Goal: Find specific page/section

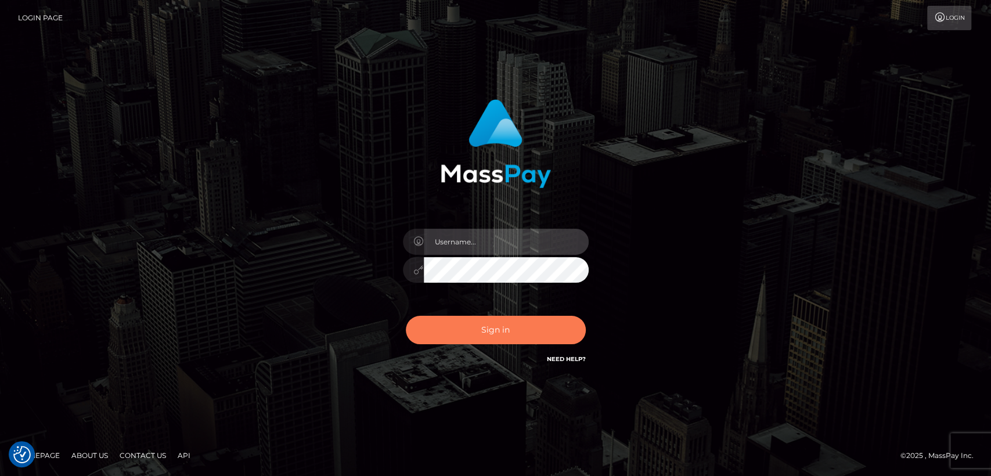
type input "[DOMAIN_NAME]"
click at [440, 327] on button "Sign in" at bounding box center [496, 330] width 180 height 28
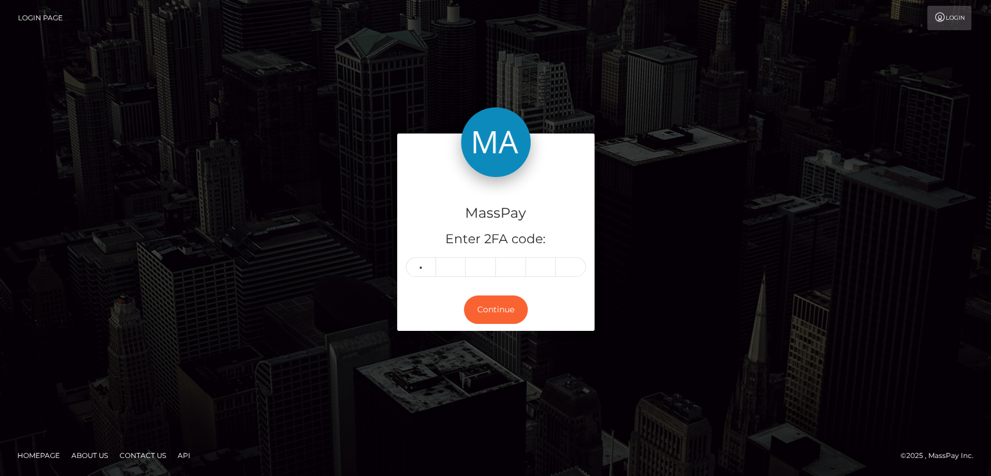
type input "1"
type input "9"
type input "3"
type input "2"
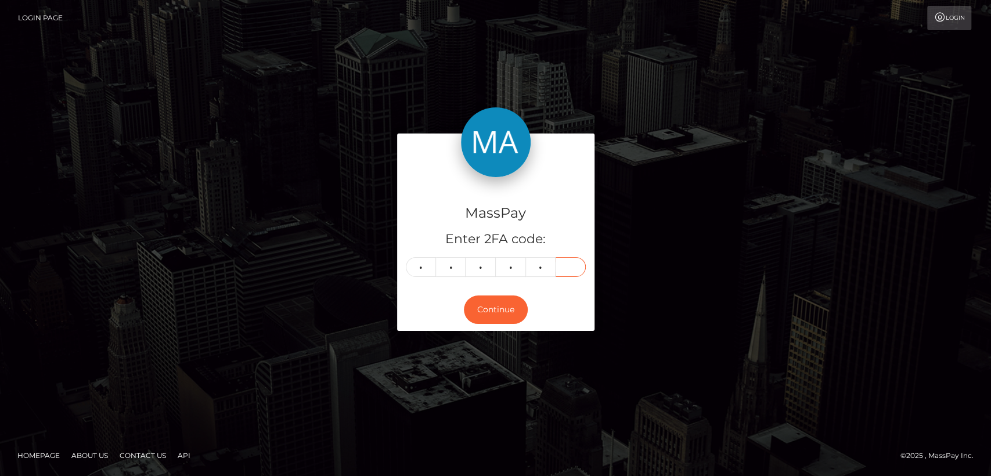
type input "3"
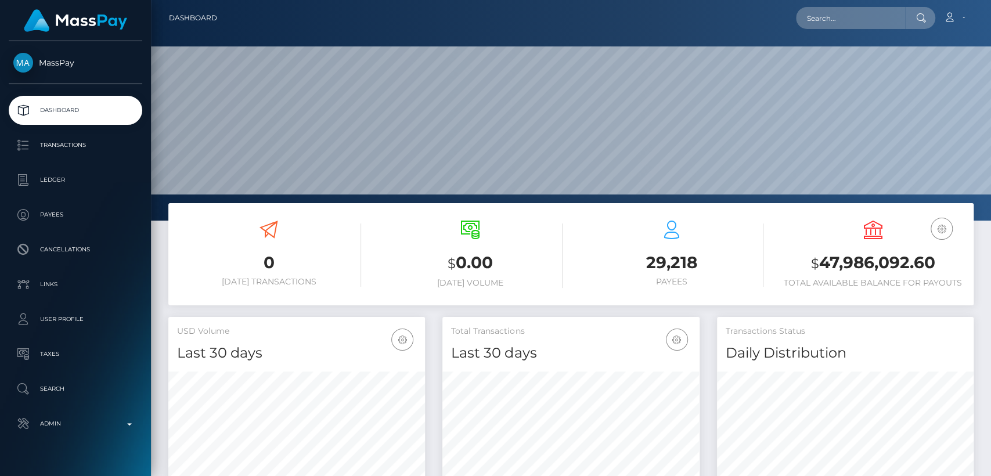
scroll to position [205, 257]
click at [905, 15] on div at bounding box center [920, 18] width 30 height 22
click at [890, 19] on input "text" at bounding box center [850, 18] width 109 height 22
paste input "[EMAIL_ADDRESS][DOMAIN_NAME]"
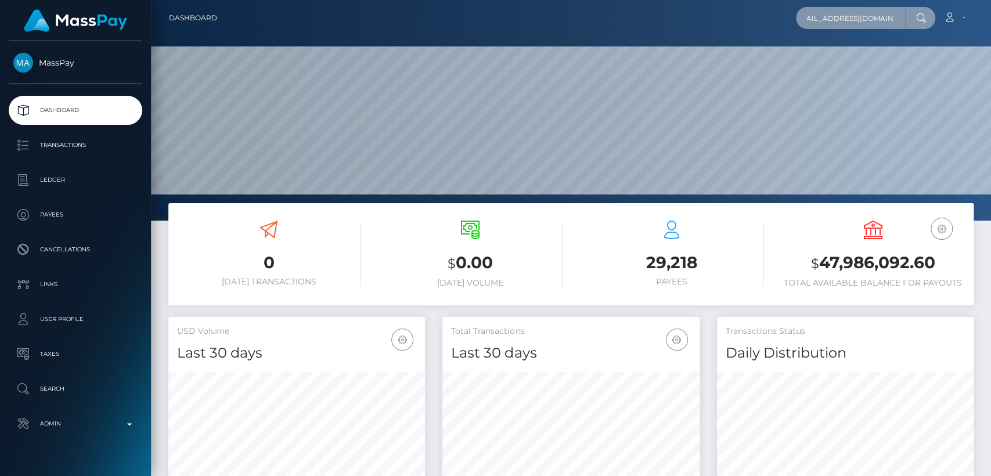
type input "waydendillinger@gmail.com"
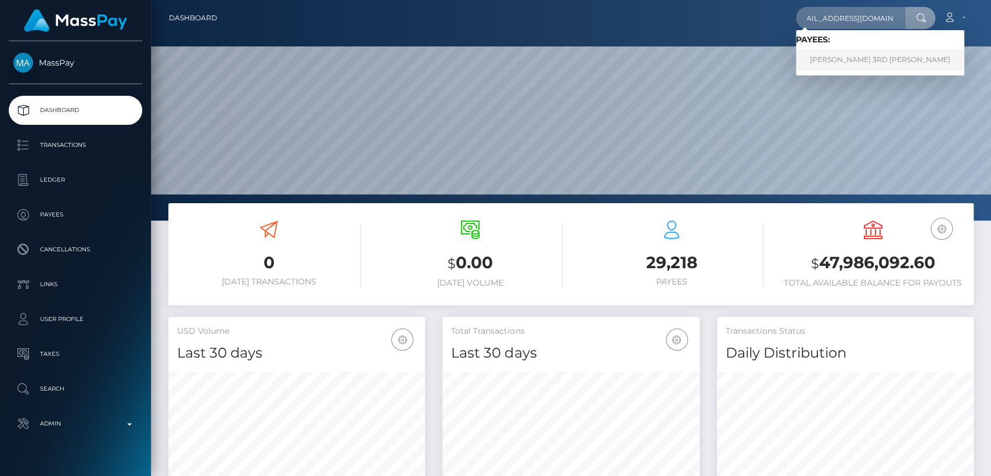
scroll to position [0, 0]
click at [822, 66] on link "WILFORD STANLEY 3RD SEYMOUR" at bounding box center [880, 59] width 168 height 21
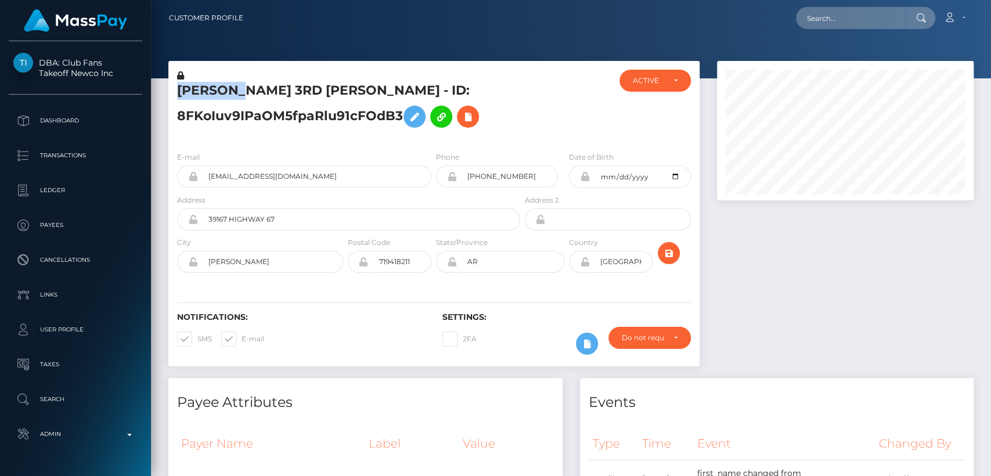
scroll to position [139, 257]
click at [241, 388] on div "Payee Attributes" at bounding box center [365, 395] width 394 height 35
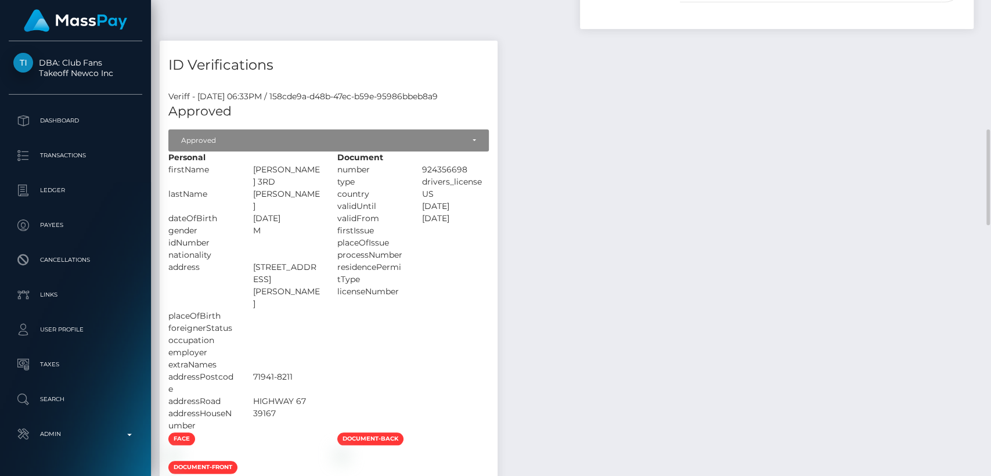
click at [178, 450] on img at bounding box center [172, 454] width 9 height 9
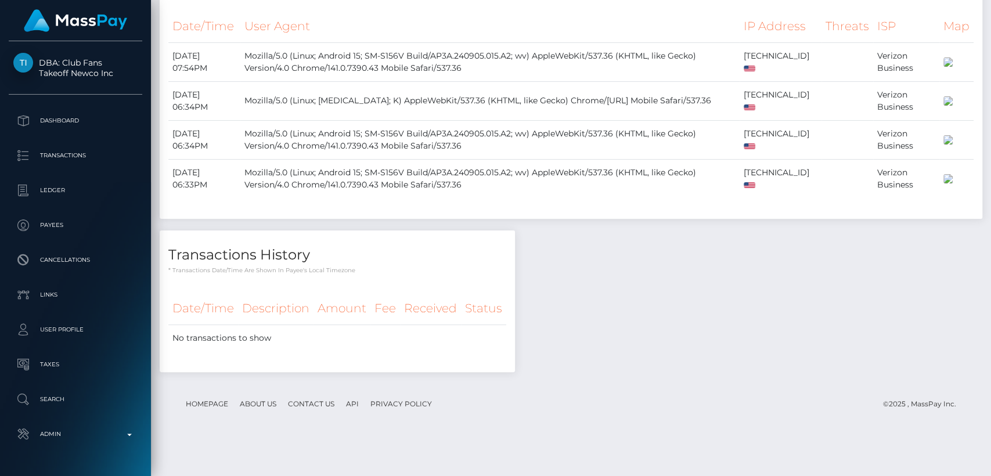
scroll to position [1811, 0]
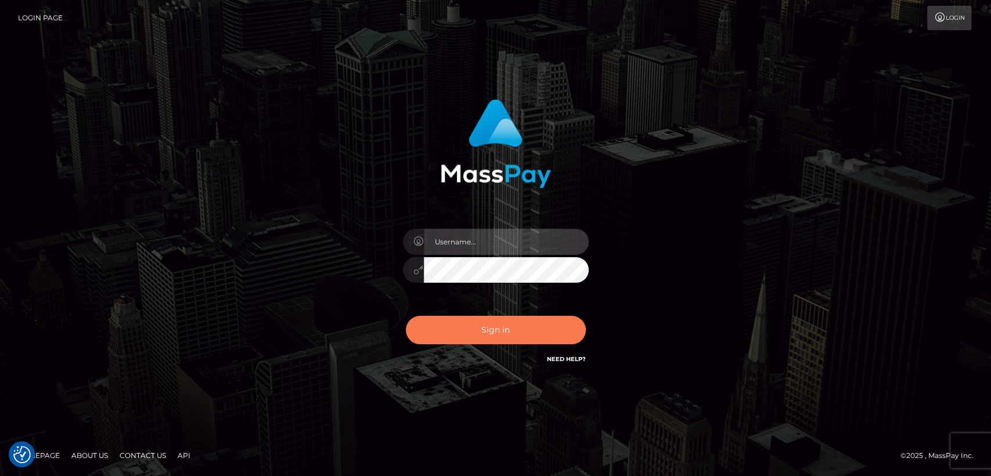
type input "nt.es"
click at [475, 327] on button "Sign in" at bounding box center [496, 330] width 180 height 28
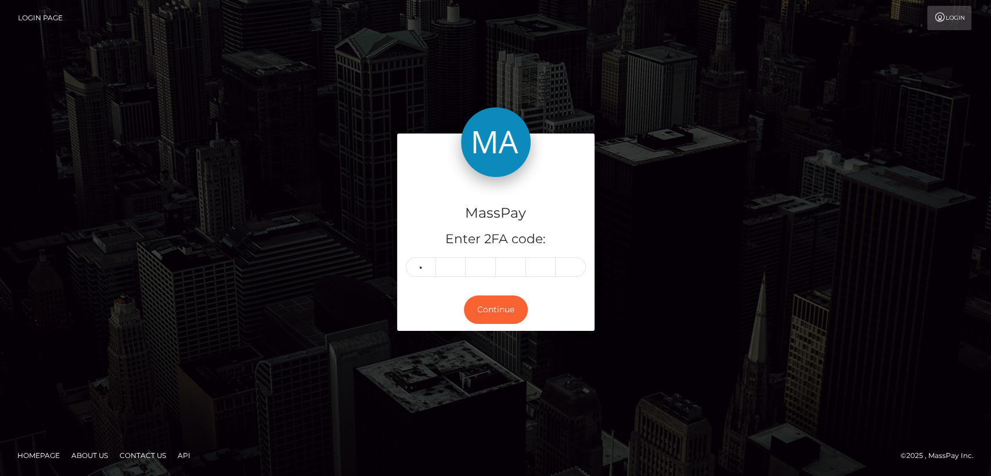
type input "5"
type input "3"
type input "0"
type input "9"
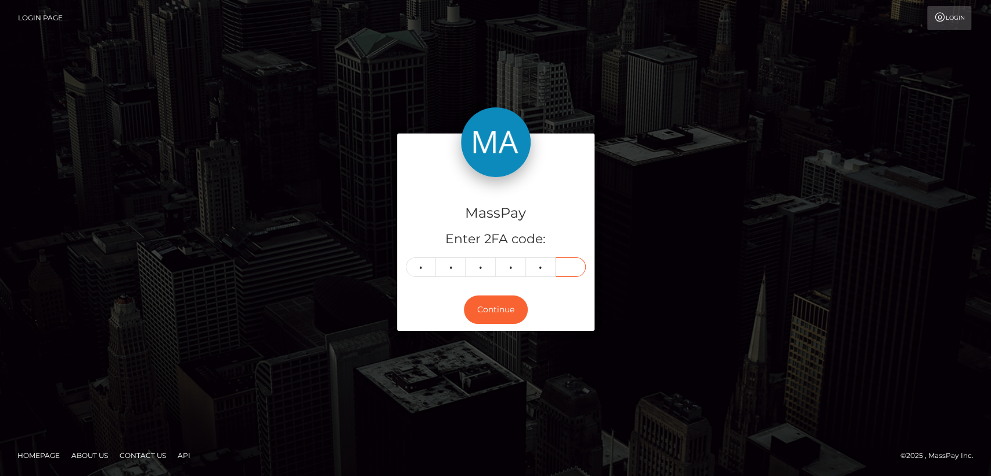
type input "5"
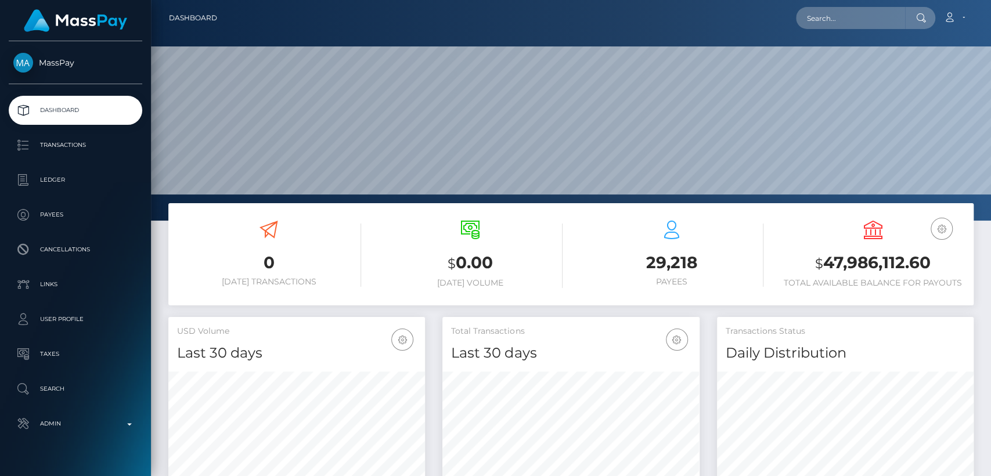
scroll to position [205, 257]
click at [887, 26] on input "text" at bounding box center [850, 18] width 109 height 22
paste input "[EMAIL_ADDRESS][DOMAIN_NAME]"
type input "[EMAIL_ADDRESS][DOMAIN_NAME]"
